Goal: Task Accomplishment & Management: Manage account settings

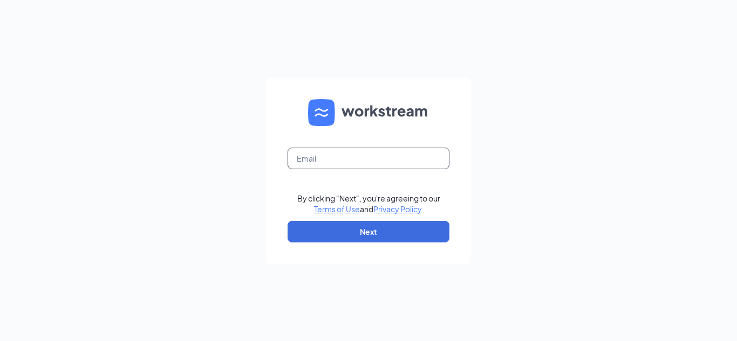
click at [314, 161] on input "text" at bounding box center [368, 159] width 162 height 22
type input "dru.cfanewbernave@gmail.com"
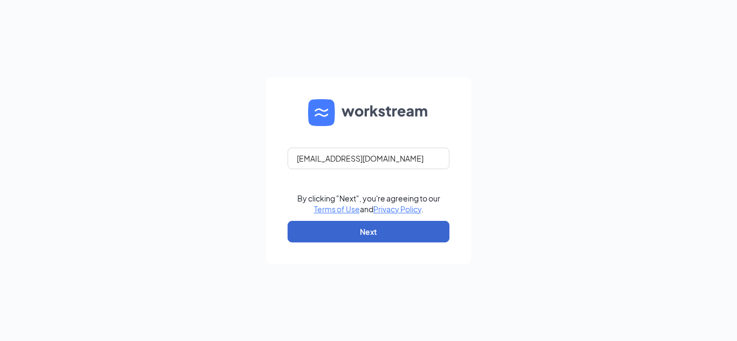
drag, startPoint x: 371, startPoint y: 217, endPoint x: 372, endPoint y: 239, distance: 22.7
click at [372, 239] on form "dru.cfanewbernave@gmail.com By clicking "Next", you're agreeing to our Terms of…" at bounding box center [368, 171] width 205 height 187
click at [372, 239] on button "Next" at bounding box center [368, 232] width 162 height 22
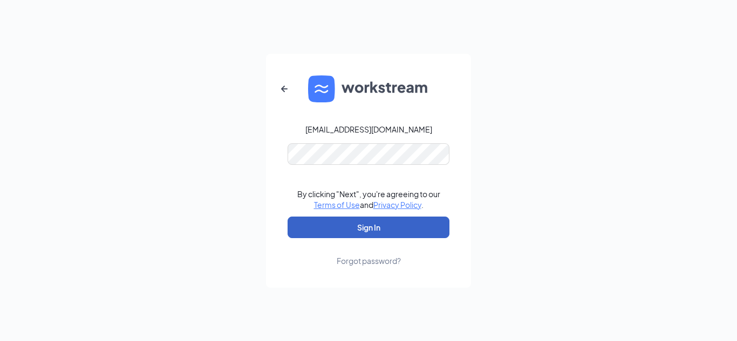
click at [376, 227] on button "Sign In" at bounding box center [368, 228] width 162 height 22
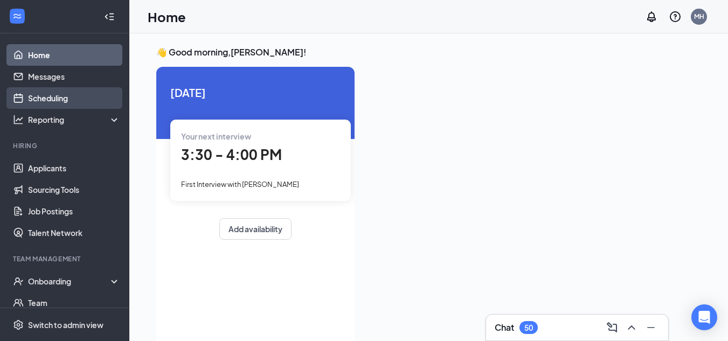
click at [64, 94] on link "Scheduling" at bounding box center [74, 98] width 92 height 22
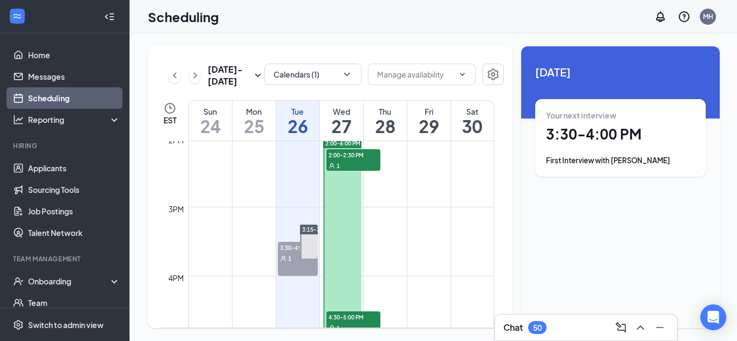
scroll to position [969, 0]
click at [347, 194] on div at bounding box center [342, 277] width 38 height 276
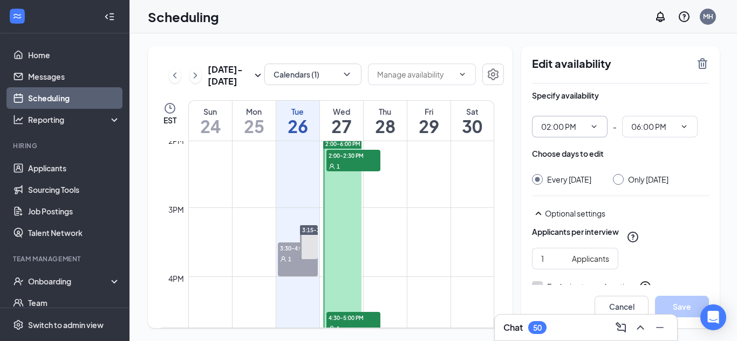
click at [551, 127] on input "02:00 PM" at bounding box center [563, 127] width 44 height 12
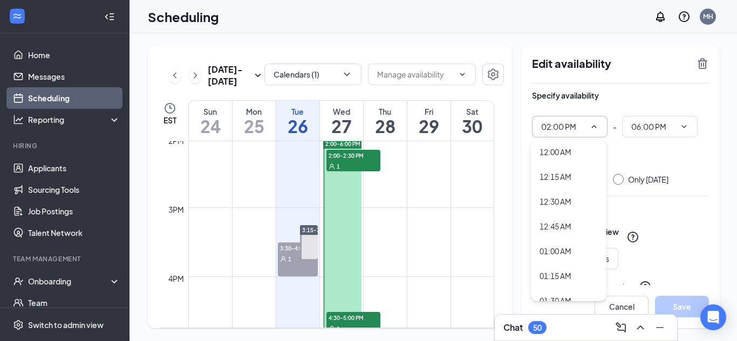
click at [546, 127] on input "02:00 PM" at bounding box center [563, 127] width 44 height 12
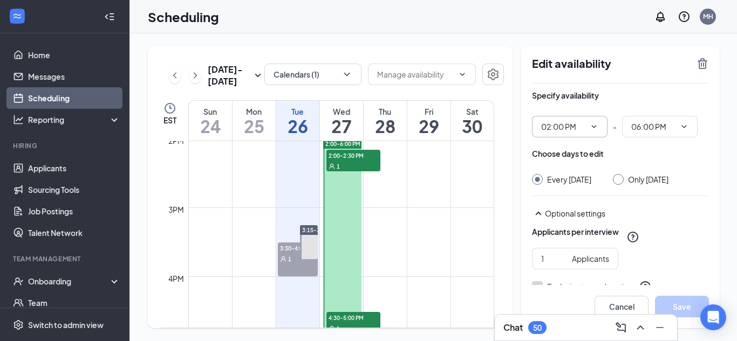
click at [546, 127] on input "02:00 PM" at bounding box center [563, 127] width 44 height 12
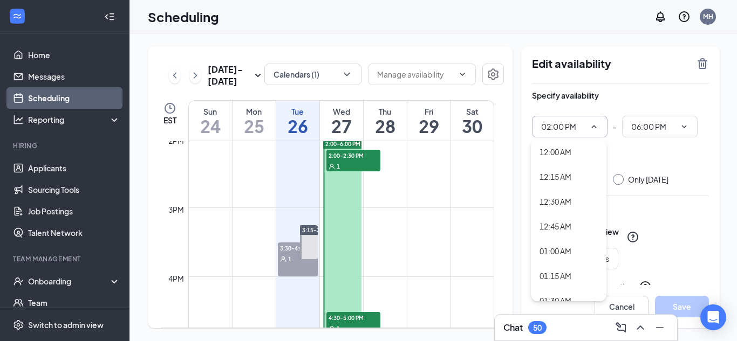
click at [547, 127] on input "02:00 PM" at bounding box center [563, 127] width 44 height 12
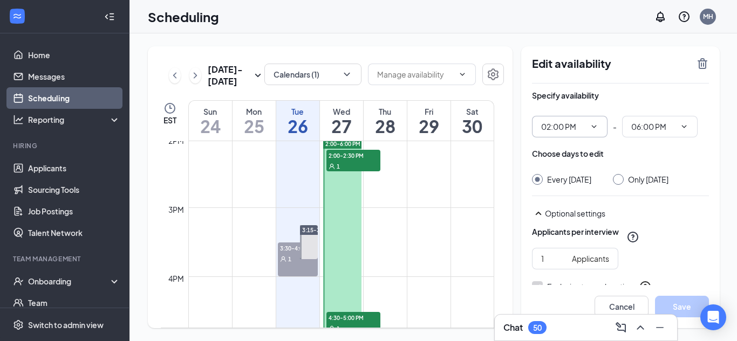
click at [589, 123] on icon "ChevronDown" at bounding box center [593, 126] width 9 height 9
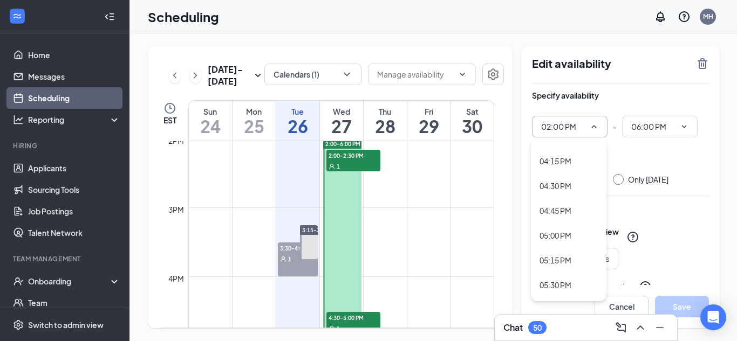
scroll to position [1604, 0]
click at [560, 189] on div "04:30 PM" at bounding box center [555, 186] width 32 height 12
type input "04:30 PM"
type input "08:30 PM"
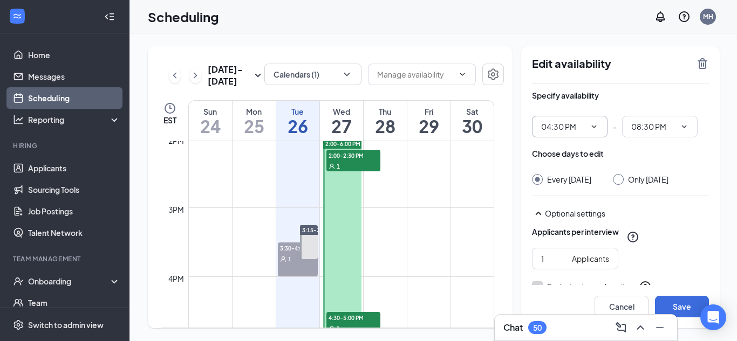
click at [623, 181] on div at bounding box center [618, 179] width 11 height 11
click at [620, 179] on input "Only Wednesday, Aug 27" at bounding box center [617, 178] width 8 height 8
radio input "true"
radio input "false"
click at [636, 130] on input "08:30 PM" at bounding box center [653, 127] width 44 height 12
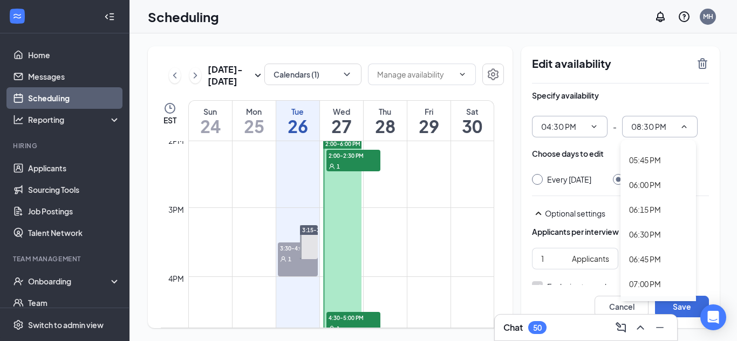
scroll to position [1728, 0]
click at [650, 183] on div "06:00 PM" at bounding box center [645, 186] width 32 height 12
type input "06:00 PM"
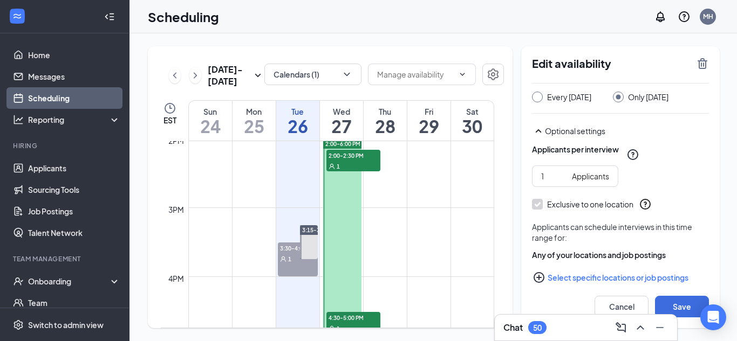
scroll to position [107, 0]
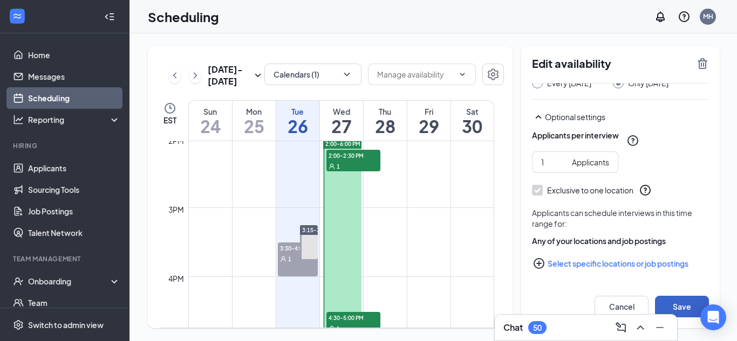
click at [681, 308] on button "Save" at bounding box center [682, 307] width 54 height 22
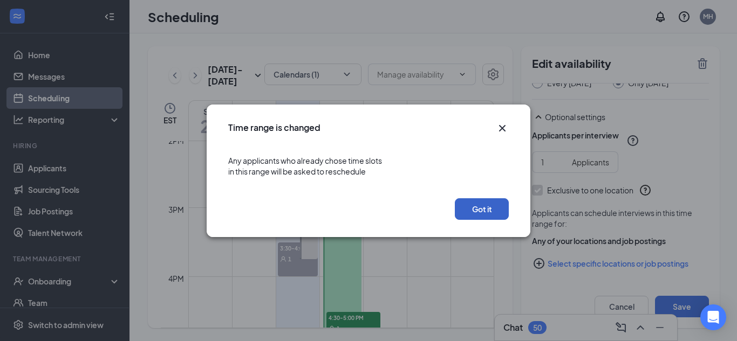
click at [473, 211] on button "Got it" at bounding box center [482, 209] width 54 height 22
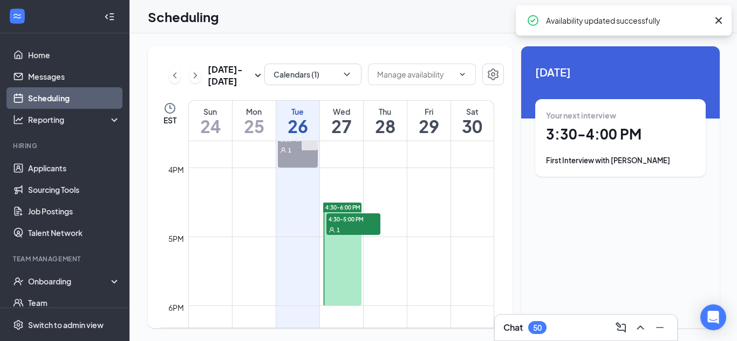
scroll to position [1078, 0]
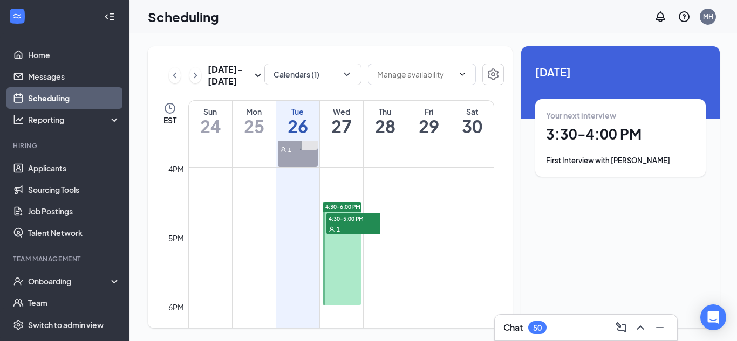
click at [630, 133] on h1 "3:30 - 4:00 PM" at bounding box center [620, 134] width 149 height 18
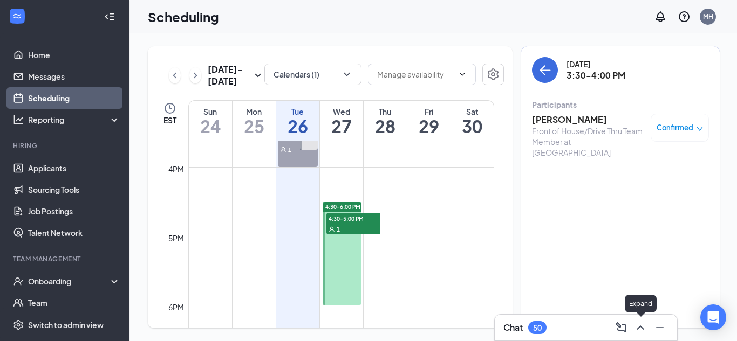
click at [642, 322] on icon "ChevronUp" at bounding box center [640, 327] width 13 height 13
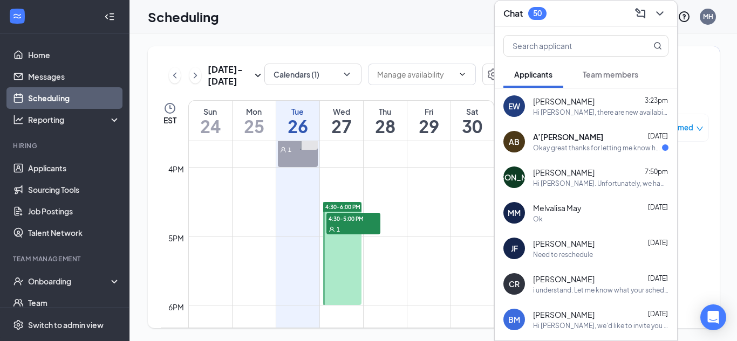
click at [606, 179] on div "Hi Jabrea Ali. Unfortunately, we had to reschedule your interview with Chick-fi…" at bounding box center [600, 183] width 135 height 9
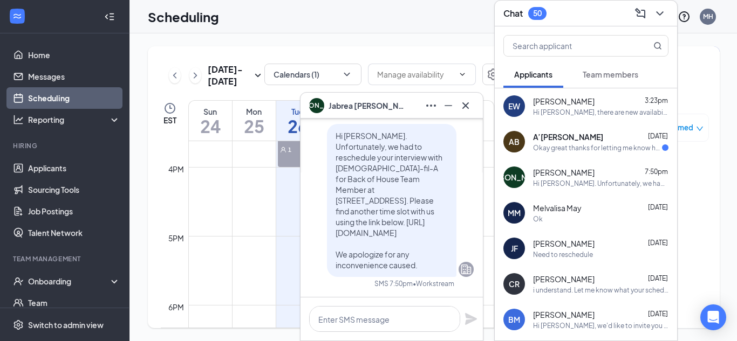
click at [464, 42] on div "Aug 24 - Aug 30 Calendars (1) EST Sun 24 Mon 25 Tue 26 Wed 27 Thu 28 Fri 29 Sat…" at bounding box center [433, 187] width 608 height 308
click at [599, 136] on span "A’Mericle Bundy-Williams" at bounding box center [568, 137] width 70 height 11
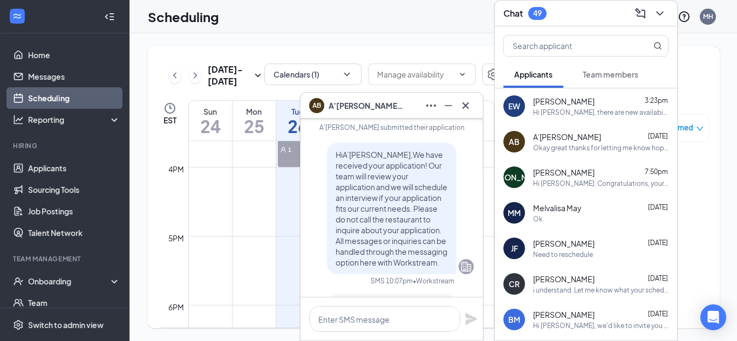
scroll to position [-62, 0]
click at [462, 104] on icon "Cross" at bounding box center [465, 105] width 13 height 13
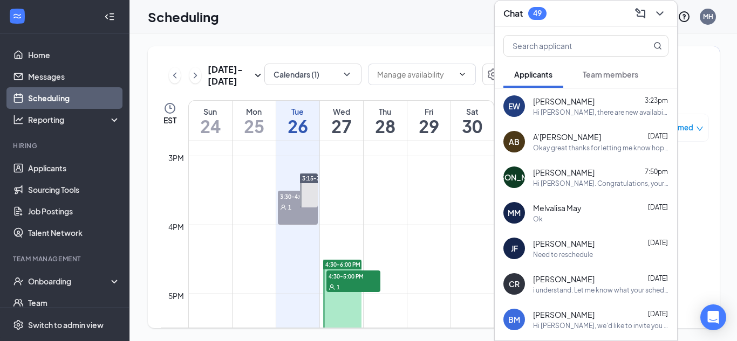
scroll to position [1020, 0]
click at [312, 191] on div at bounding box center [309, 191] width 18 height 34
type input "03:15 PM"
type input "03:45 PM"
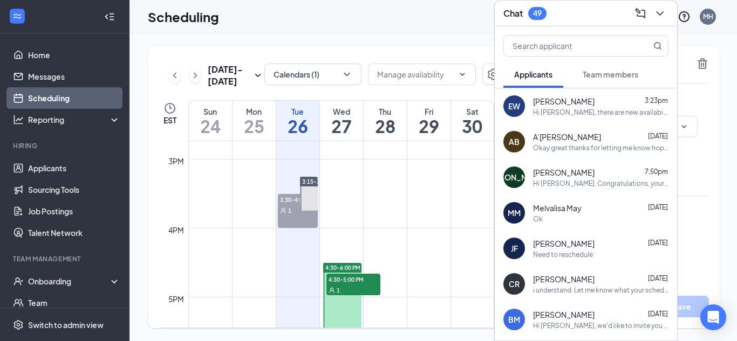
scroll to position [1016, 0]
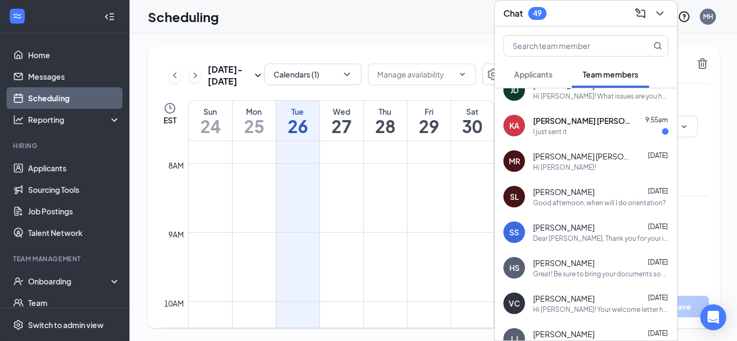
scroll to position [17, 0]
click at [592, 240] on div "Dear [PERSON_NAME], Thank you for your interest in joining our team at [GEOGRAP…" at bounding box center [600, 237] width 135 height 9
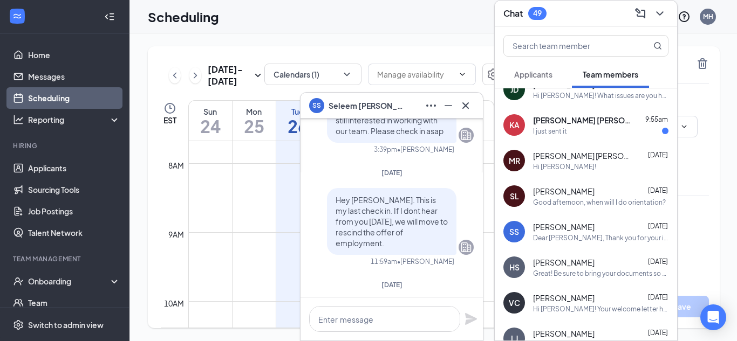
scroll to position [0, 0]
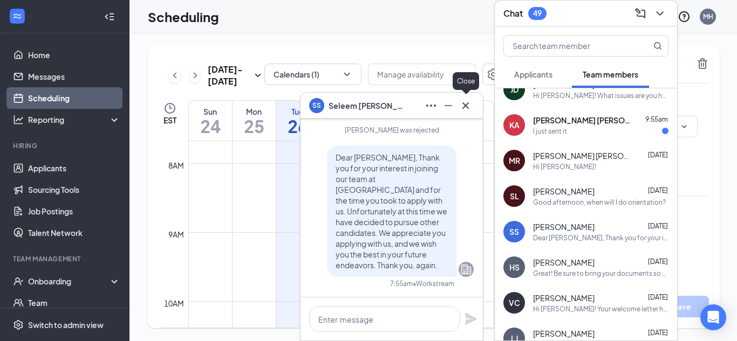
click at [468, 113] on button at bounding box center [465, 105] width 17 height 17
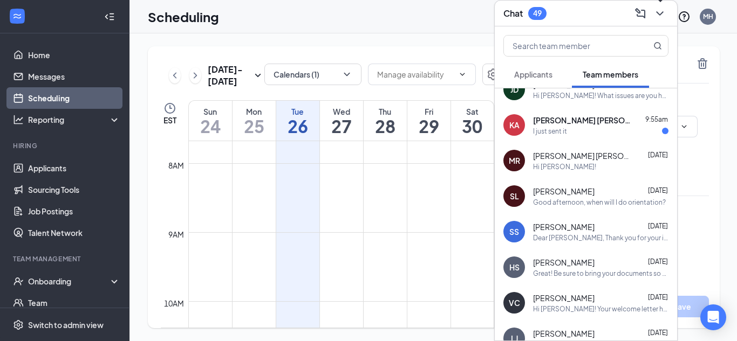
click at [658, 8] on icon "ChevronDown" at bounding box center [659, 13] width 13 height 13
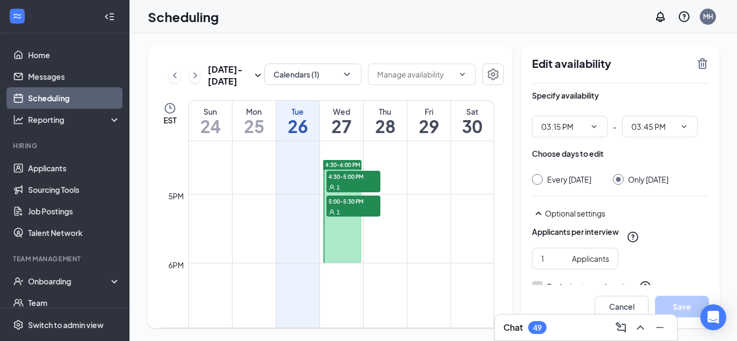
scroll to position [1121, 0]
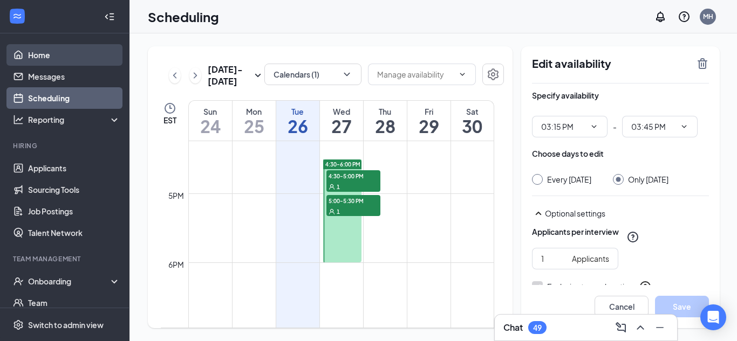
click at [55, 50] on link "Home" at bounding box center [74, 55] width 92 height 22
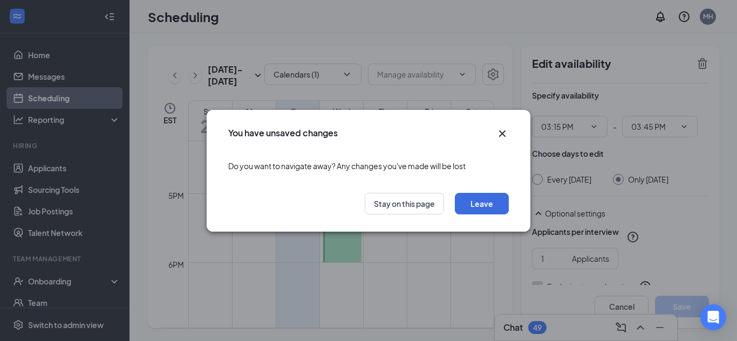
click at [506, 130] on icon "Cross" at bounding box center [502, 133] width 13 height 13
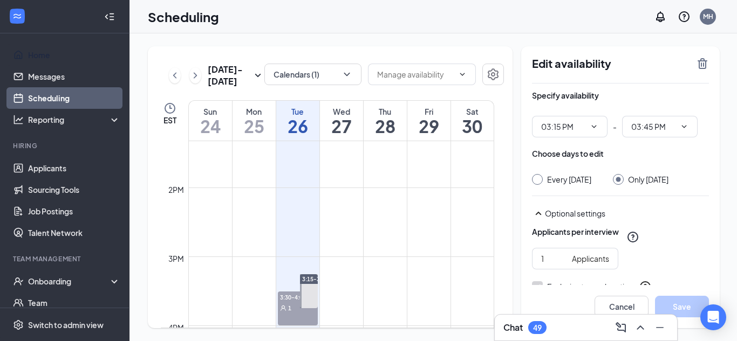
scroll to position [1006, 0]
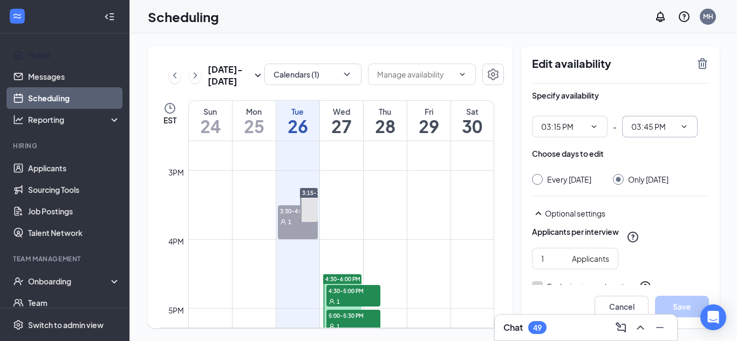
drag, startPoint x: 637, startPoint y: 129, endPoint x: 667, endPoint y: 136, distance: 31.0
click at [667, 136] on span "03:45 PM" at bounding box center [659, 127] width 75 height 22
click at [641, 132] on input "03:45 PM" at bounding box center [653, 127] width 44 height 12
click at [685, 126] on icon "ChevronDown" at bounding box center [684, 126] width 5 height 3
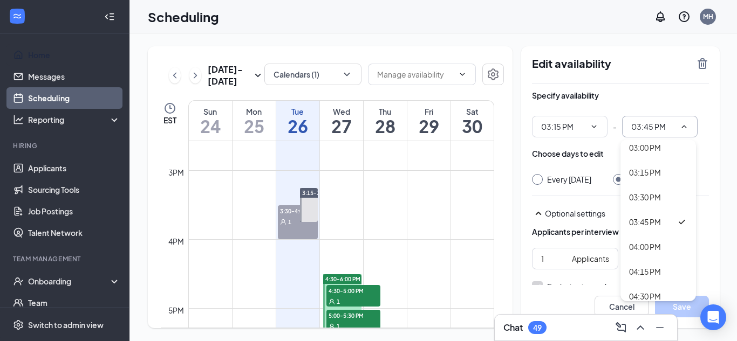
scroll to position [1469, 0]
click at [648, 245] on div "04:00 PM" at bounding box center [645, 245] width 32 height 12
type input "04:00 PM"
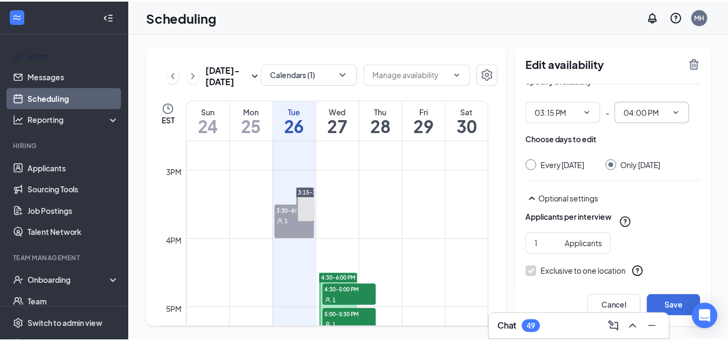
scroll to position [15, 0]
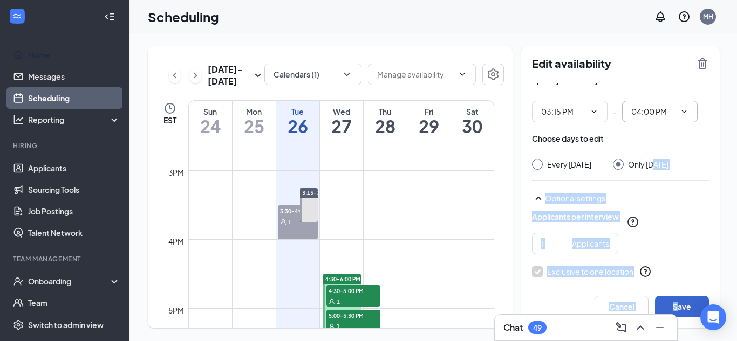
drag, startPoint x: 654, startPoint y: 157, endPoint x: 674, endPoint y: 297, distance: 141.7
click at [674, 297] on form "Specify availability 03:15 PM - 04:00 PM Choose days to edit Every Tuesday Only…" at bounding box center [620, 233] width 177 height 331
click at [693, 304] on button "Save" at bounding box center [682, 307] width 54 height 22
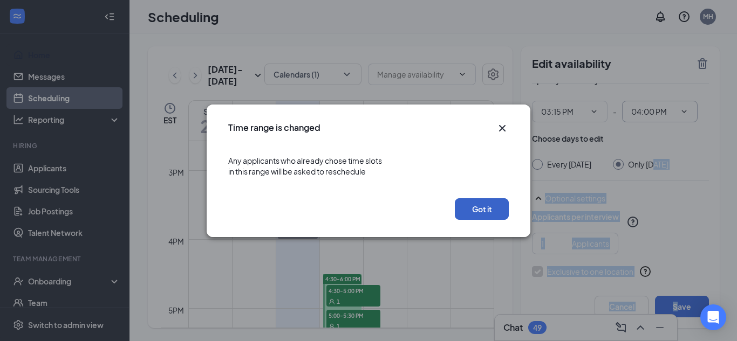
click at [500, 211] on button "Got it" at bounding box center [482, 209] width 54 height 22
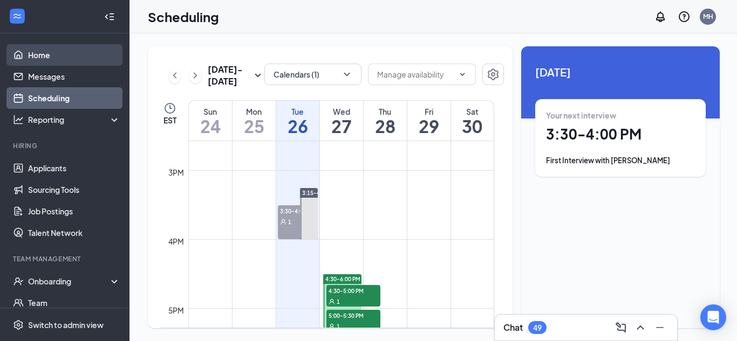
click at [45, 54] on link "Home" at bounding box center [74, 55] width 92 height 22
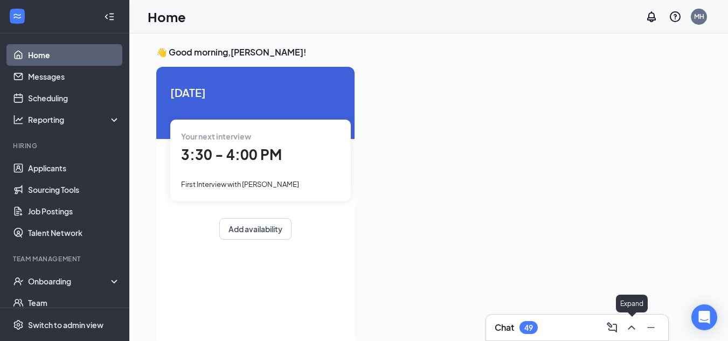
click at [638, 323] on button at bounding box center [631, 327] width 17 height 17
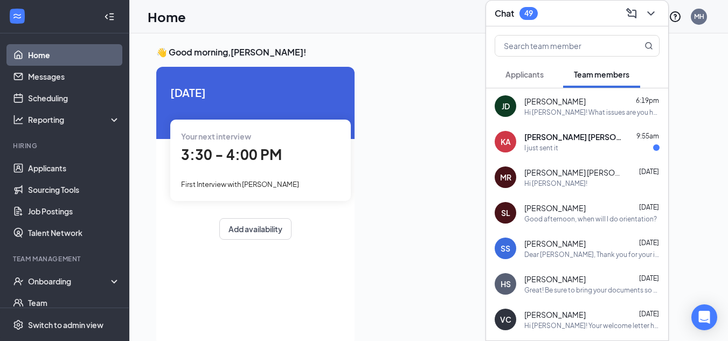
click at [608, 108] on div "Hi [PERSON_NAME]! What issues are you having with the onboarding documents?" at bounding box center [592, 112] width 135 height 9
